Goal: Task Accomplishment & Management: Use online tool/utility

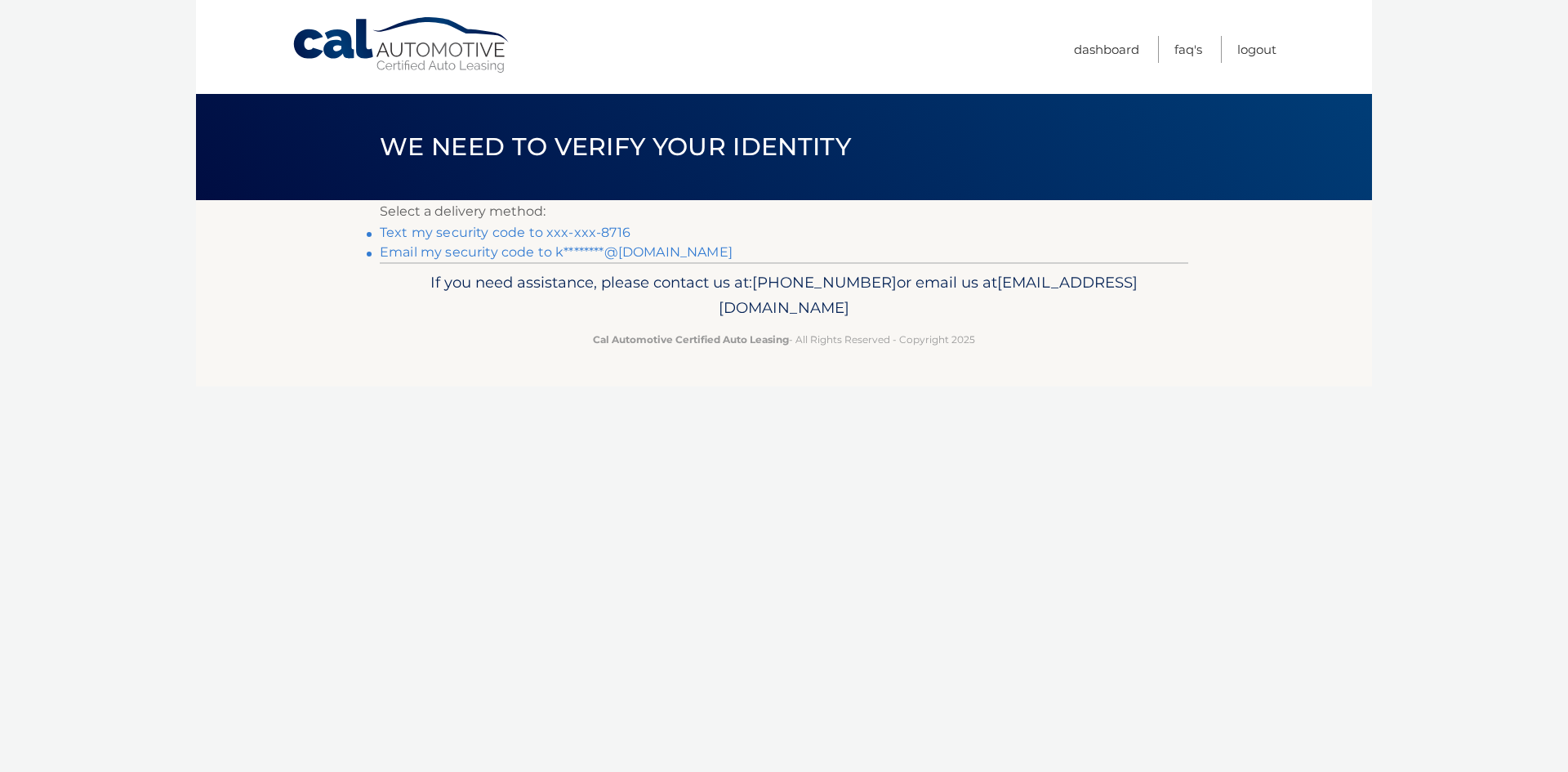
click at [600, 236] on link "Text my security code to xxx-xxx-8716" at bounding box center [505, 232] width 251 height 16
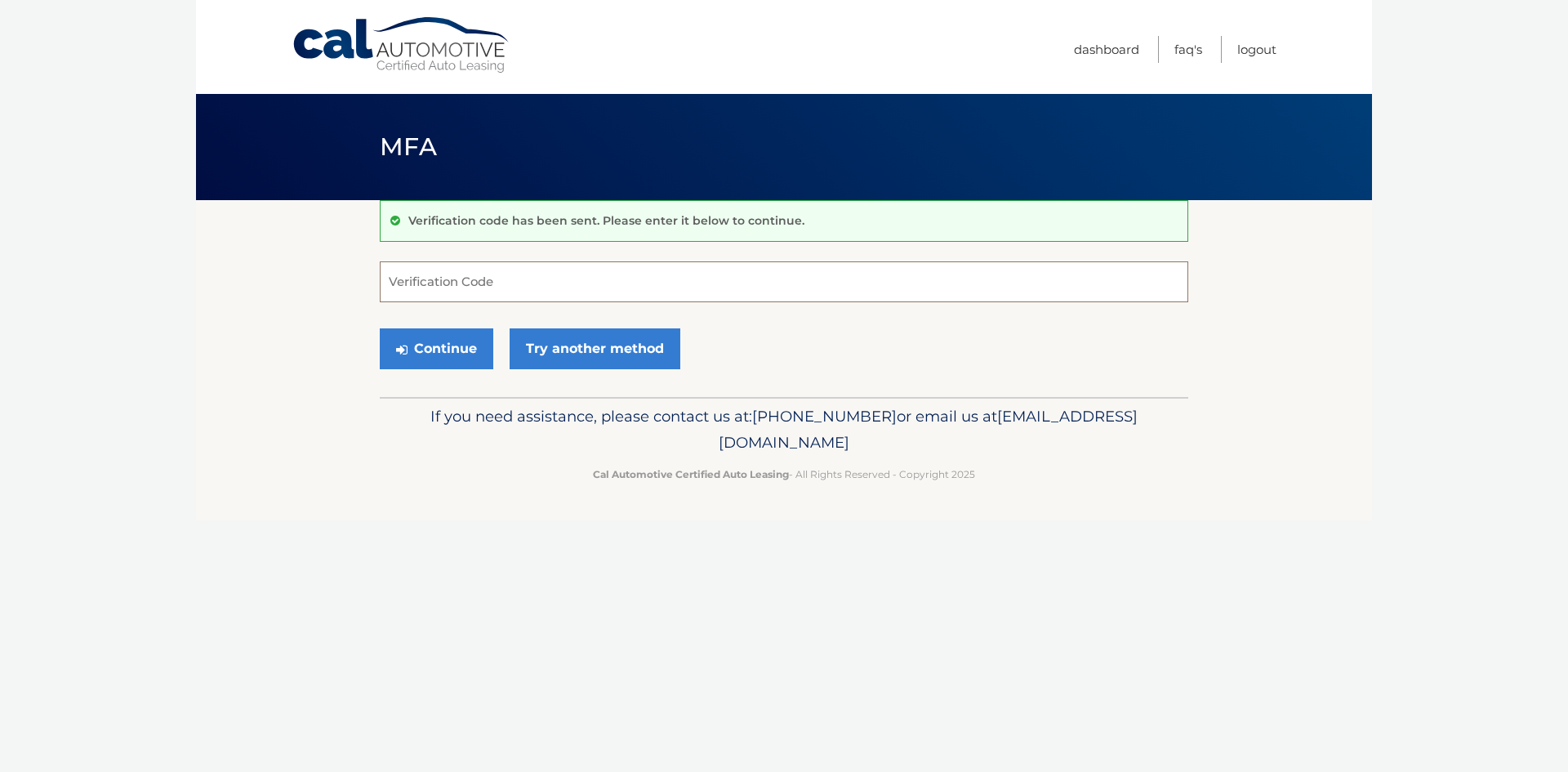
click at [443, 280] on input "Verification Code" at bounding box center [784, 282] width 809 height 41
type input "146482"
click at [454, 344] on button "Continue" at bounding box center [436, 348] width 114 height 41
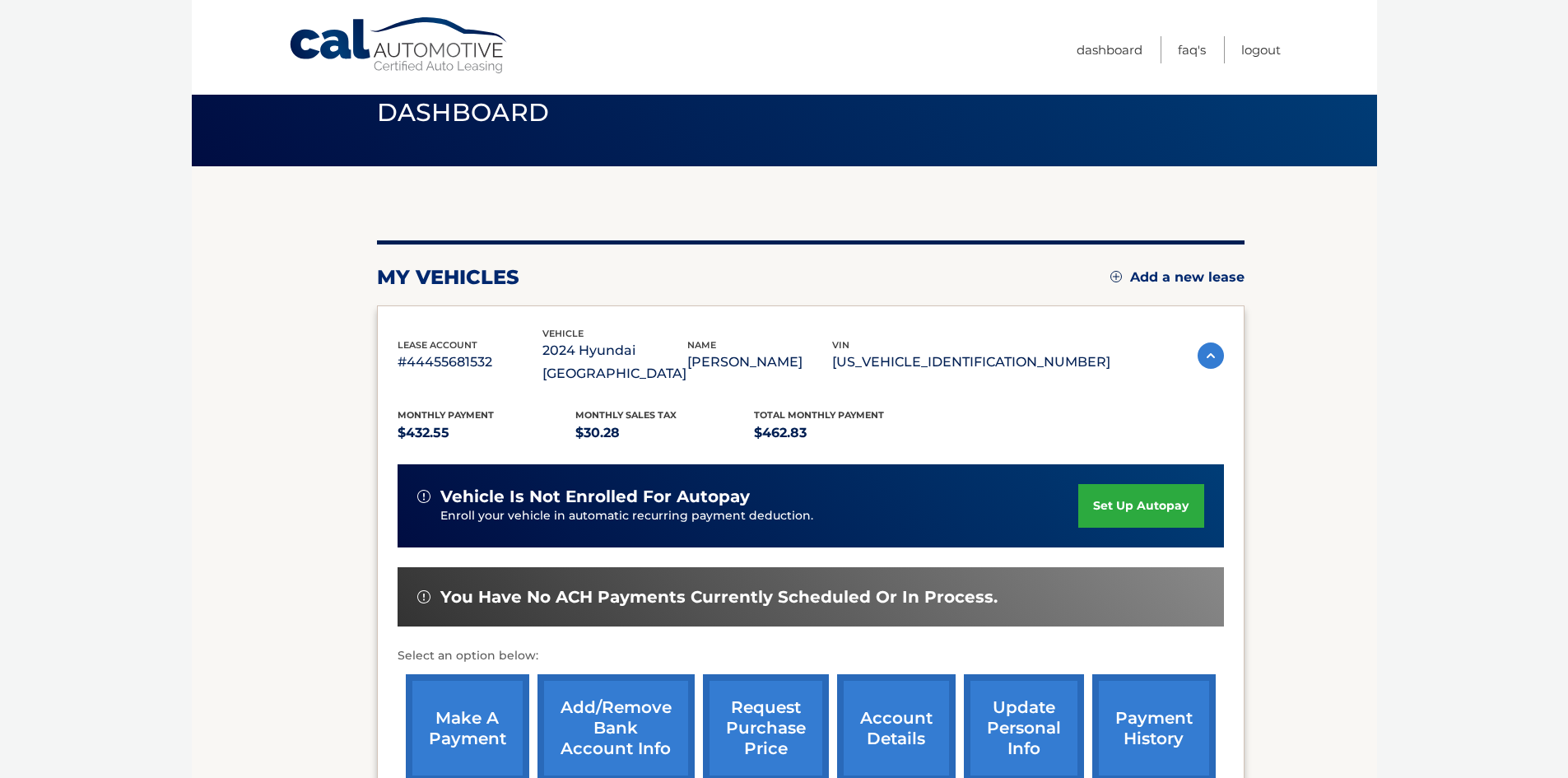
scroll to position [220, 0]
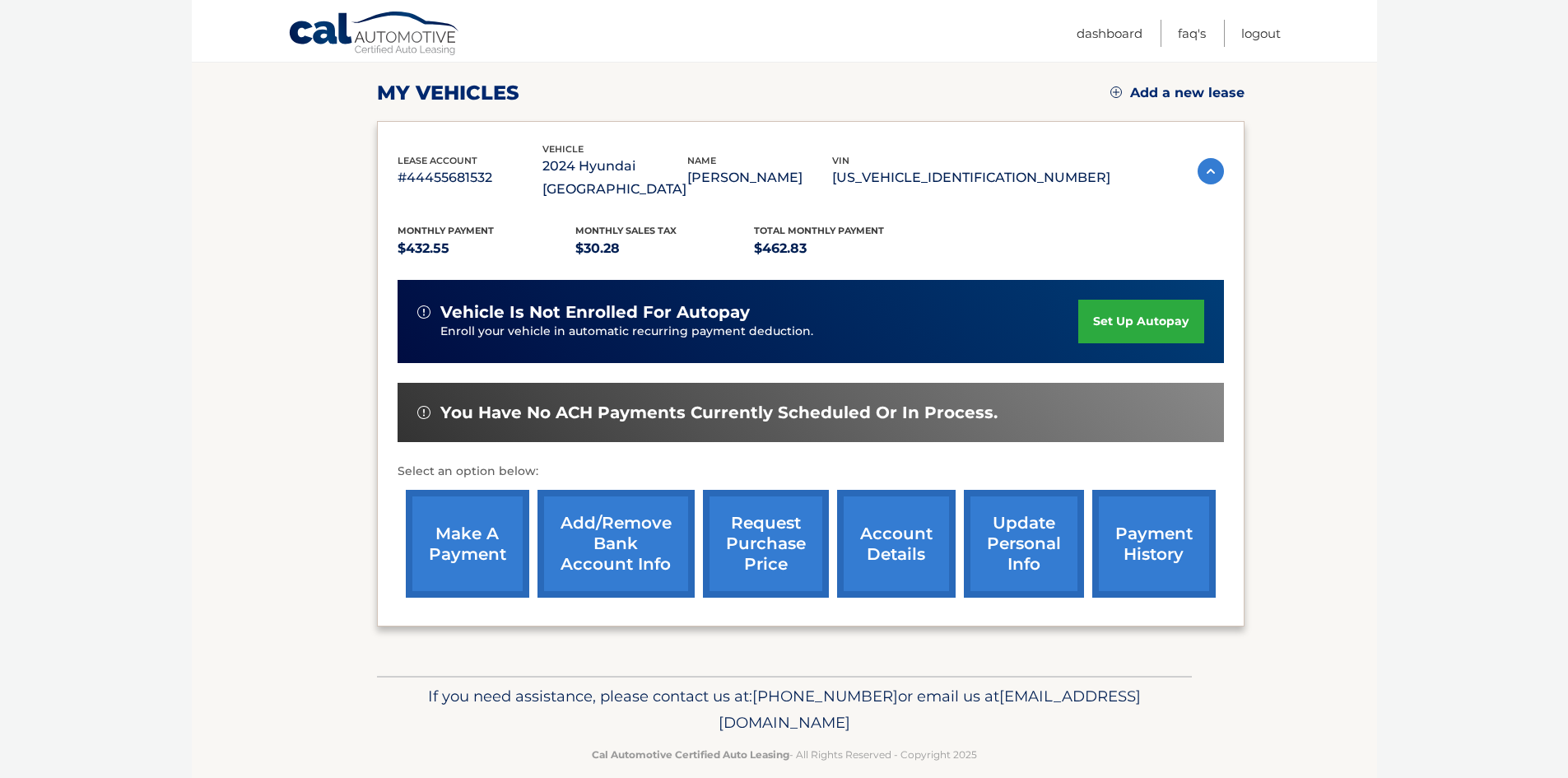
click at [464, 499] on link "make a payment" at bounding box center [467, 543] width 124 height 108
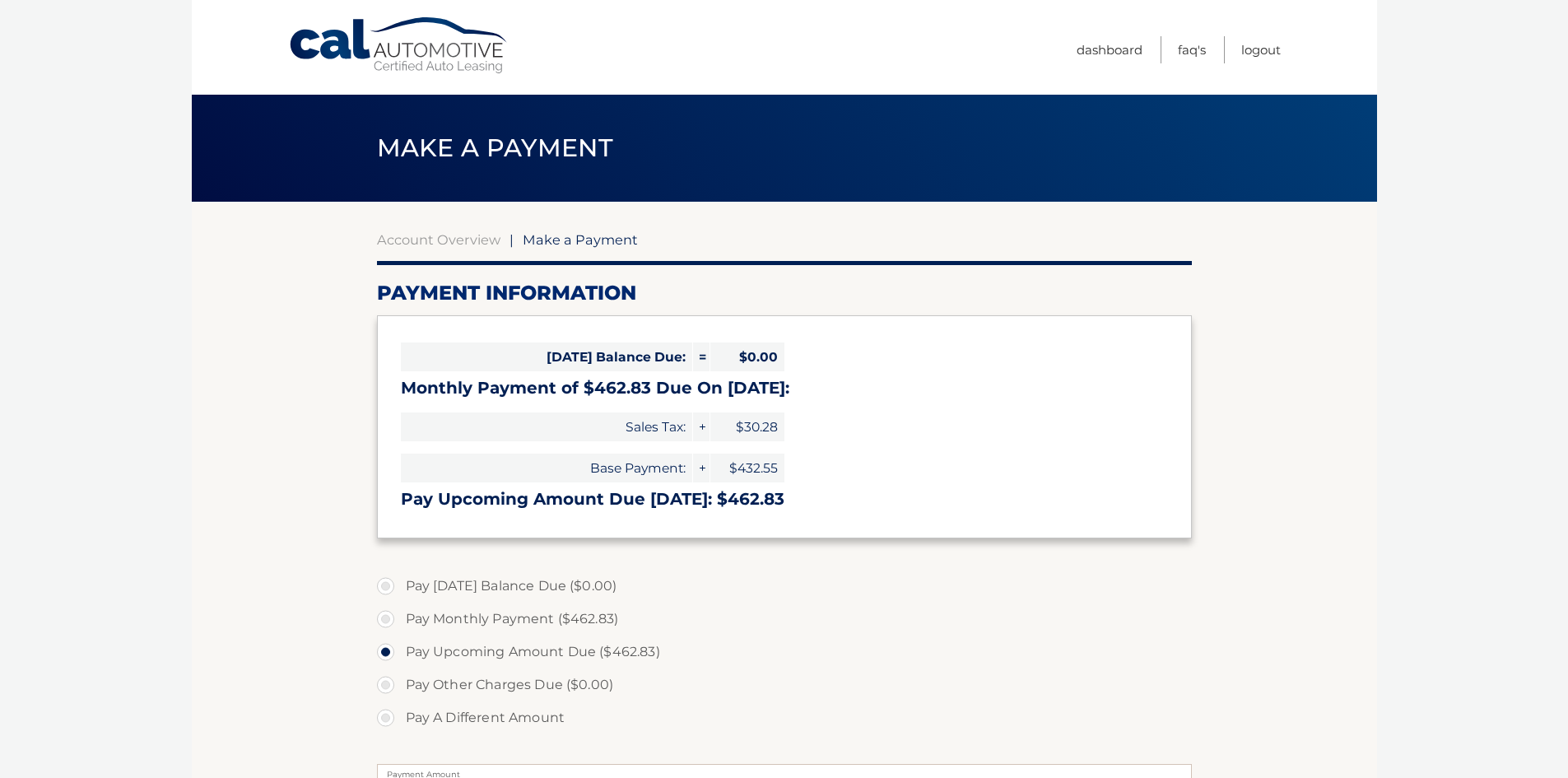
select select "OGM4ZmNhNDUtOWU4Ny00Yzg2LTgwOTYtOTdiOTk4MjU0NjVl"
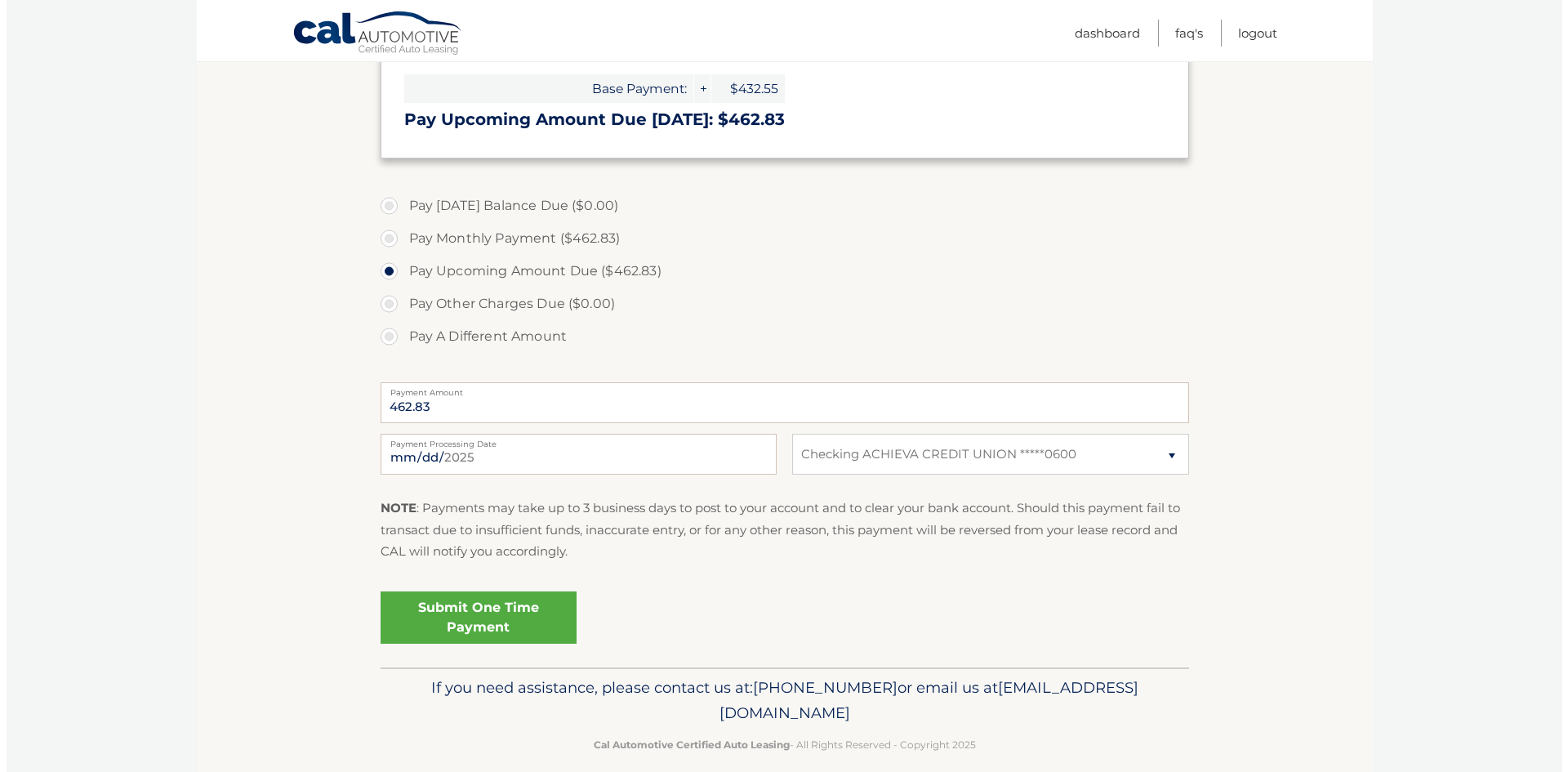
scroll to position [395, 0]
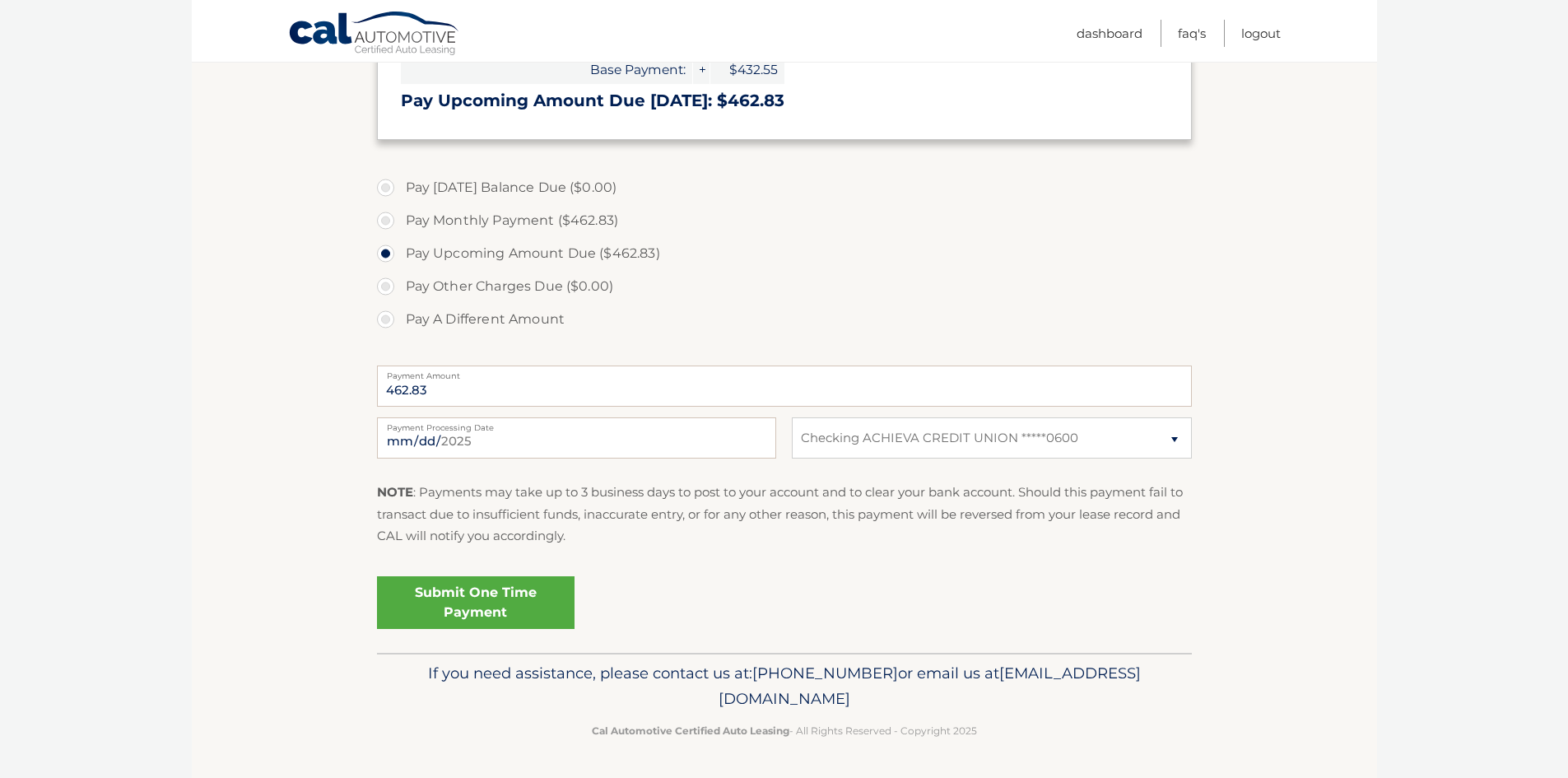
click at [509, 603] on link "Submit One Time Payment" at bounding box center [476, 602] width 198 height 53
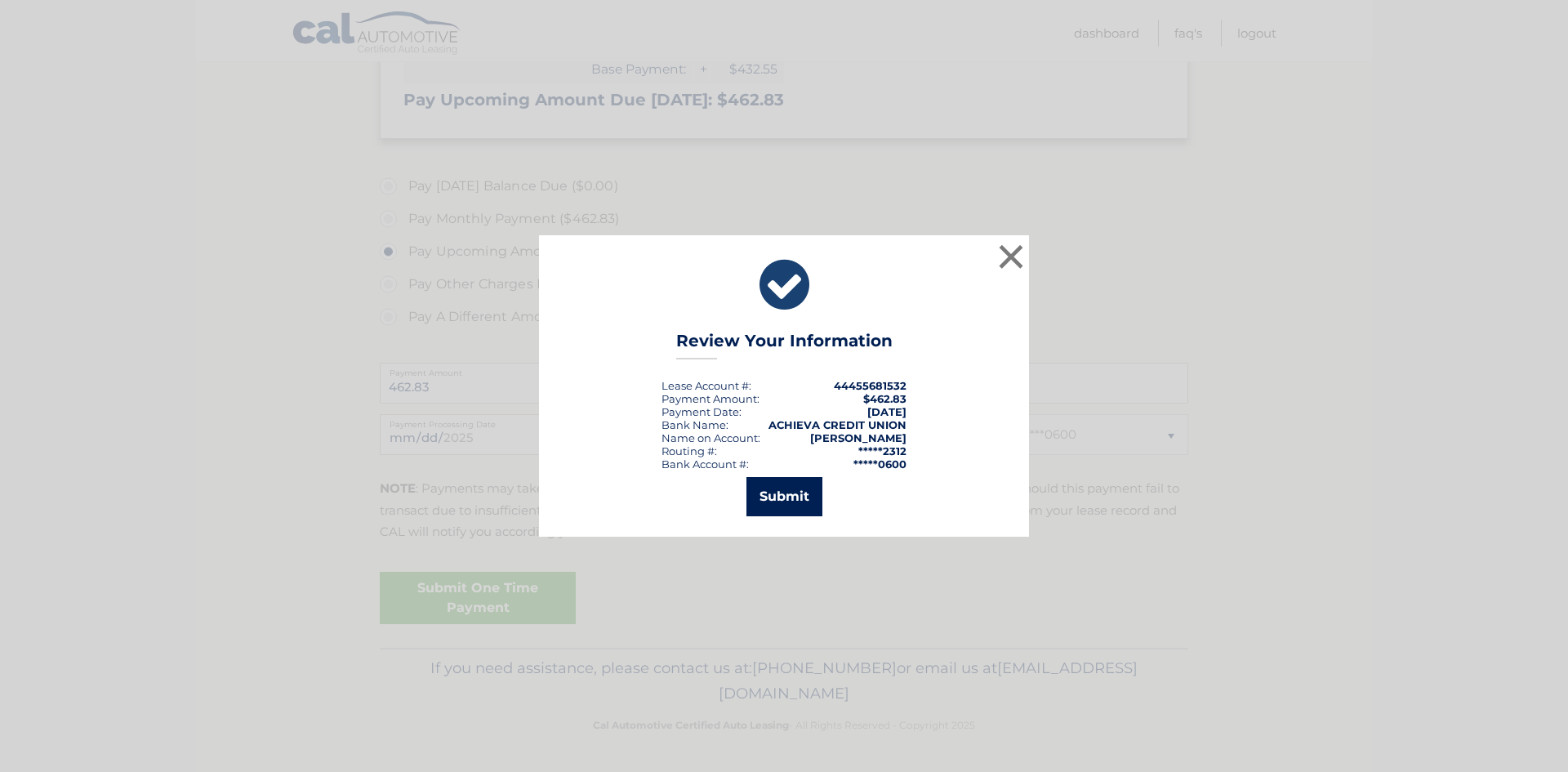
click at [771, 499] on button "Submit" at bounding box center [784, 496] width 76 height 39
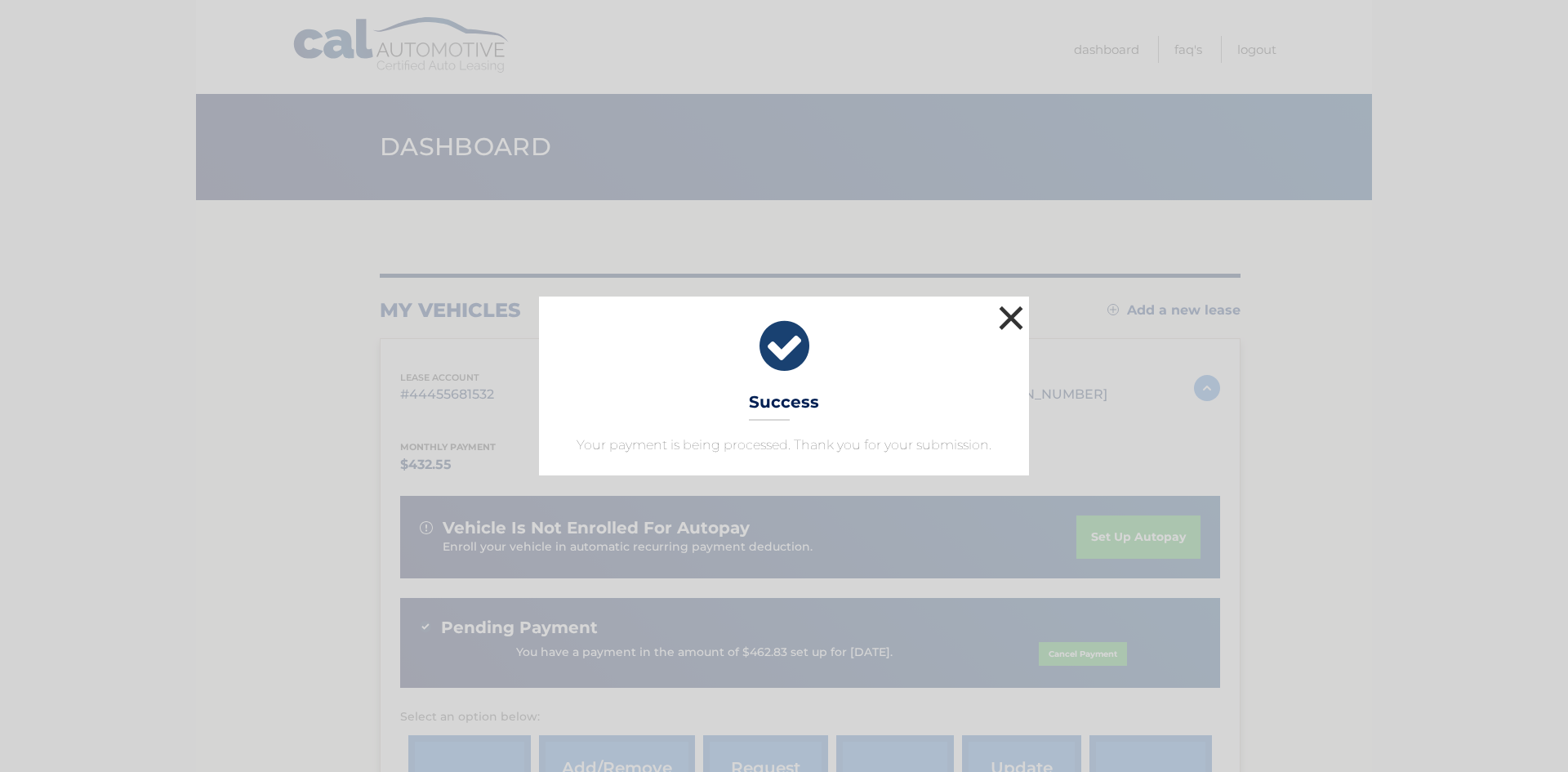
click at [1018, 318] on button "×" at bounding box center [1011, 317] width 33 height 33
